Goal: Task Accomplishment & Management: Manage account settings

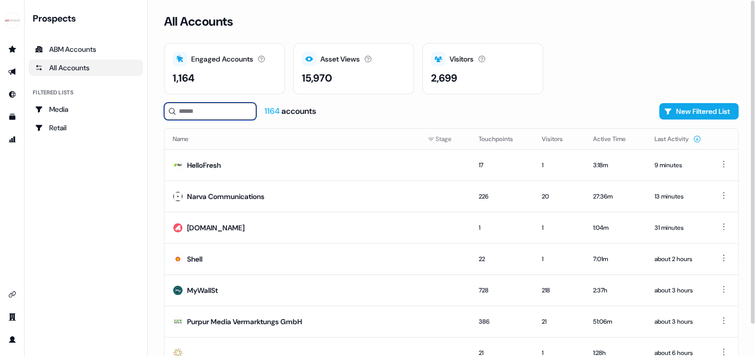
click at [219, 114] on input at bounding box center [210, 111] width 92 height 17
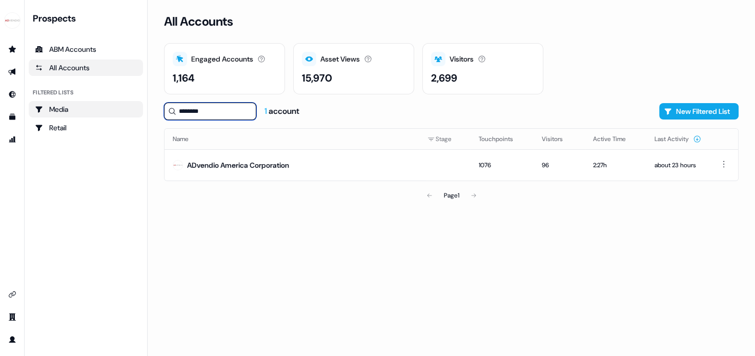
type input "********"
click at [241, 166] on div "ADvendio America Corporation" at bounding box center [238, 165] width 102 height 10
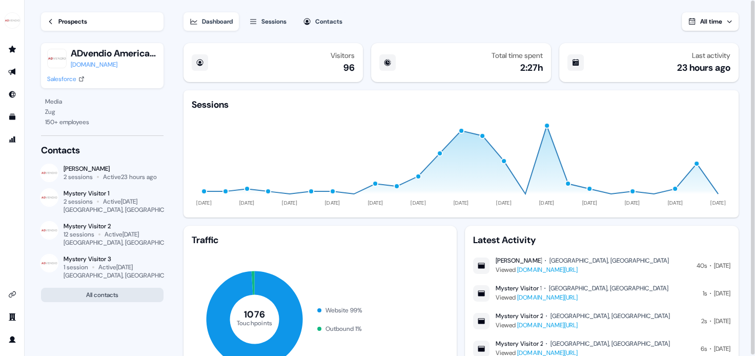
click at [108, 296] on button "All contacts" at bounding box center [102, 295] width 123 height 14
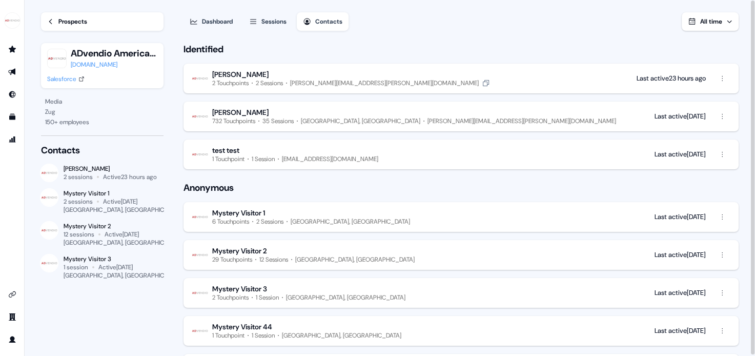
click at [487, 77] on button "[PERSON_NAME] 2 Touchpoints 2 Sessions [EMAIL_ADDRESS][PERSON_NAME][DOMAIN_NAME…" at bounding box center [461, 79] width 555 height 30
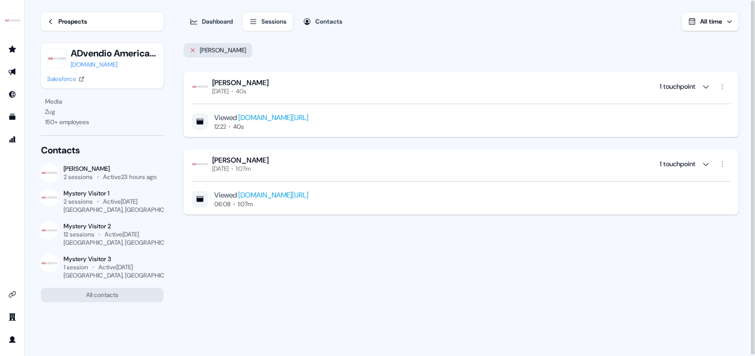
click at [191, 49] on icon at bounding box center [193, 50] width 6 height 6
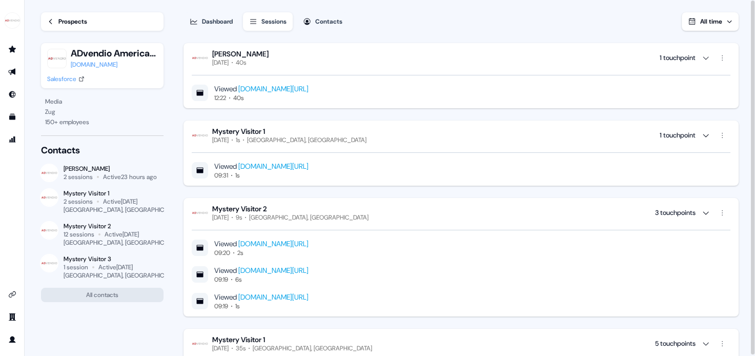
click at [47, 23] on icon at bounding box center [50, 21] width 7 height 7
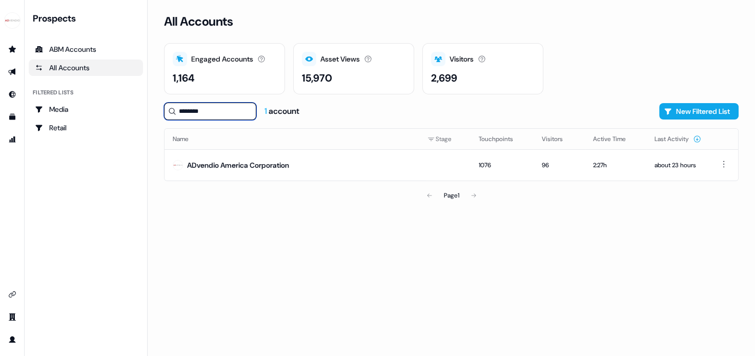
click at [210, 113] on input "********" at bounding box center [210, 111] width 92 height 17
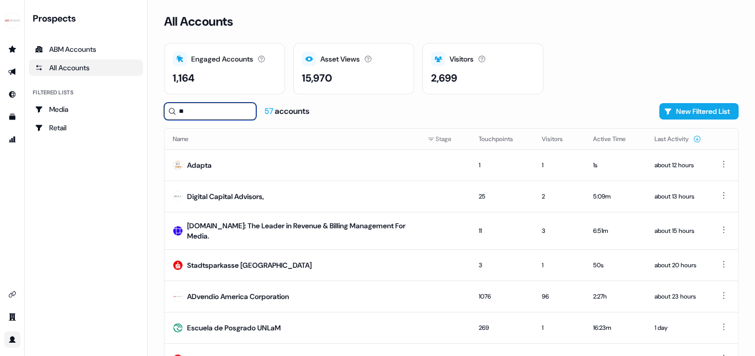
type input "**"
click at [13, 340] on icon "Go to profile" at bounding box center [12, 339] width 8 height 8
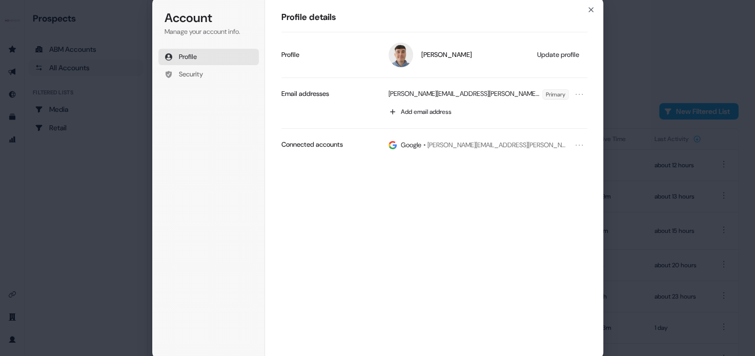
click at [12, 329] on div "Account Manage your account info. Profile Security Account Profile details [PER…" at bounding box center [377, 178] width 755 height 356
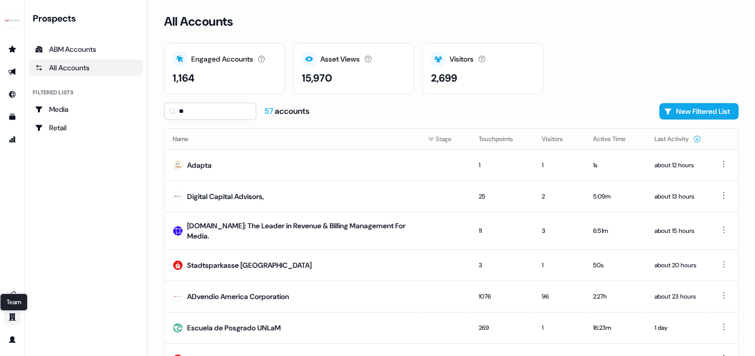
click at [11, 313] on icon "Go to team" at bounding box center [12, 317] width 8 height 8
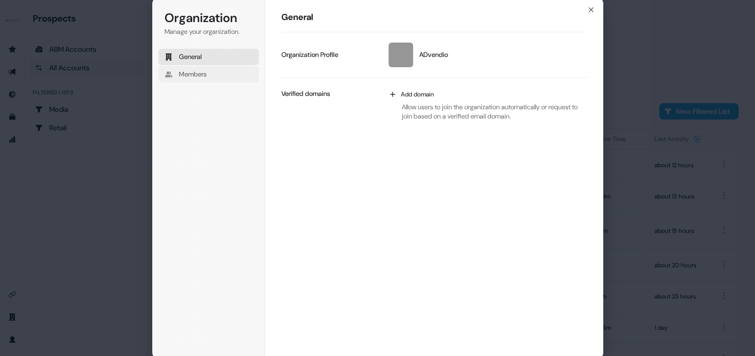
click at [208, 71] on button "Members" at bounding box center [208, 74] width 100 height 16
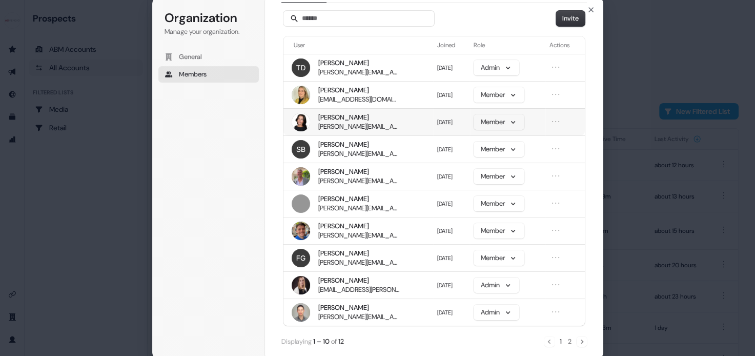
scroll to position [51, 0]
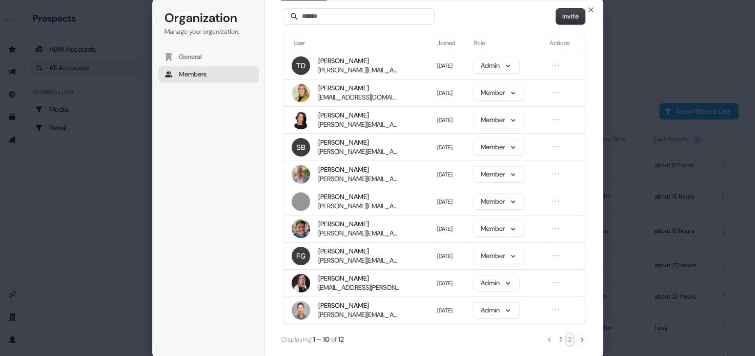
click at [568, 340] on button "2" at bounding box center [570, 339] width 6 height 11
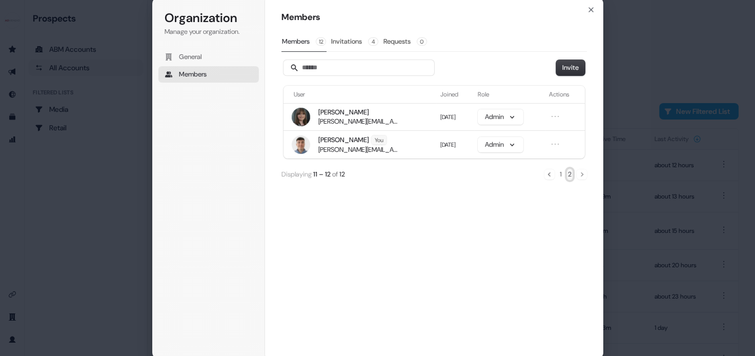
scroll to position [0, 0]
click at [560, 173] on button "1" at bounding box center [561, 174] width 4 height 11
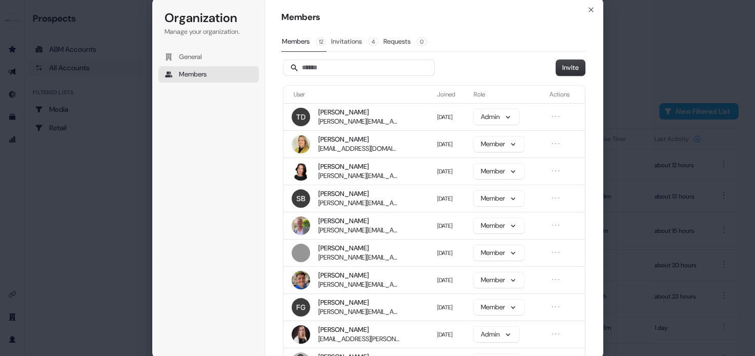
click at [359, 41] on button "Invitations 4" at bounding box center [355, 41] width 48 height 19
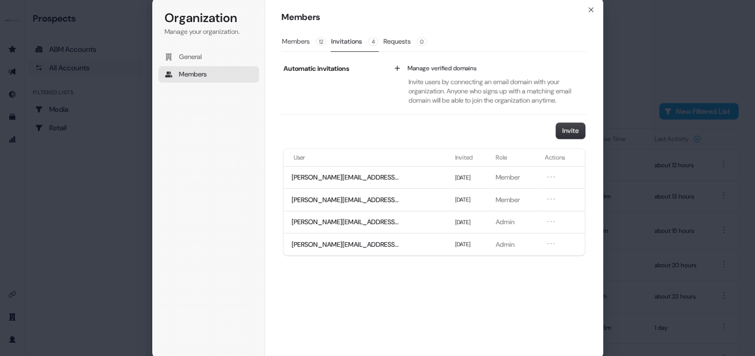
click at [304, 40] on button "Members 12" at bounding box center [303, 41] width 45 height 19
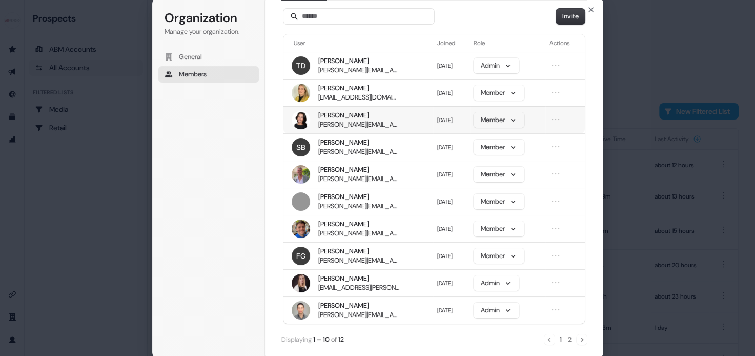
scroll to position [51, 0]
click at [567, 340] on button "2" at bounding box center [570, 339] width 6 height 11
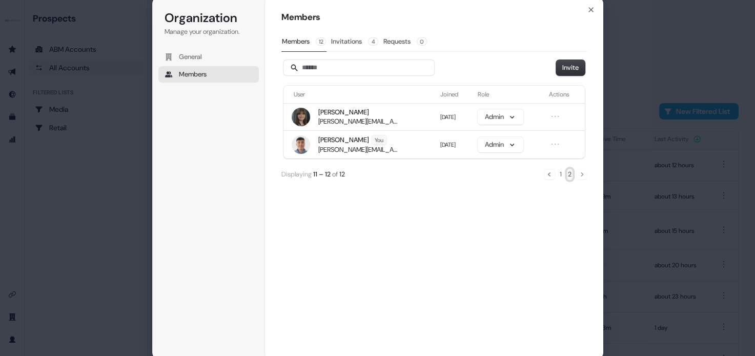
scroll to position [0, 0]
click at [349, 47] on button "Invitations 4" at bounding box center [355, 41] width 48 height 19
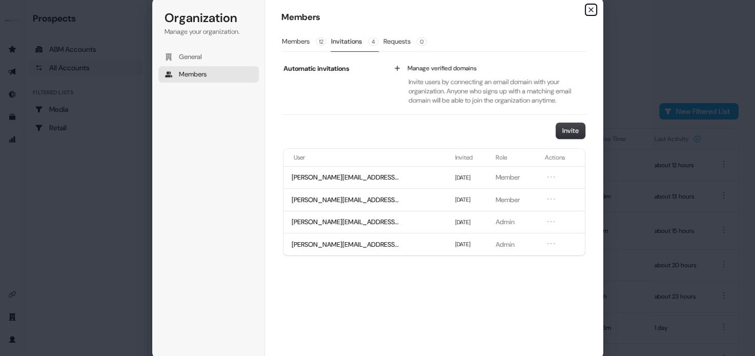
click at [592, 9] on icon "button" at bounding box center [591, 10] width 4 height 4
